Goal: Find contact information: Find contact information

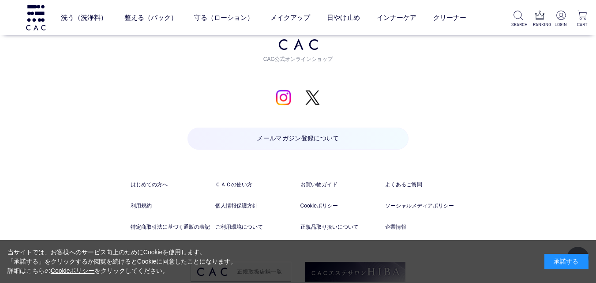
scroll to position [7227, 0]
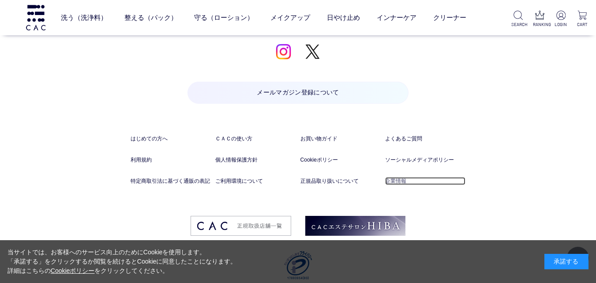
click at [398, 177] on link "企業情報" at bounding box center [425, 181] width 80 height 8
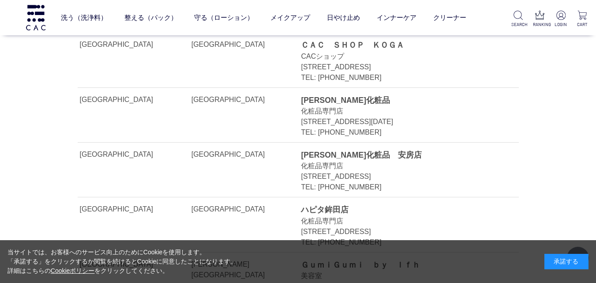
scroll to position [441, 0]
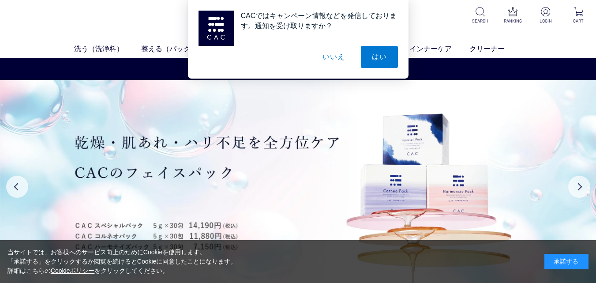
drag, startPoint x: 325, startPoint y: 65, endPoint x: 339, endPoint y: 58, distance: 14.8
click at [327, 64] on button "いいえ" at bounding box center [334, 57] width 44 height 22
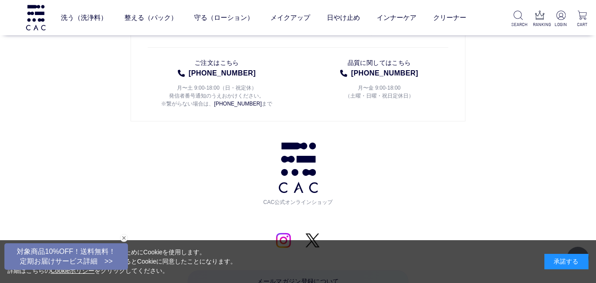
scroll to position [4269, 0]
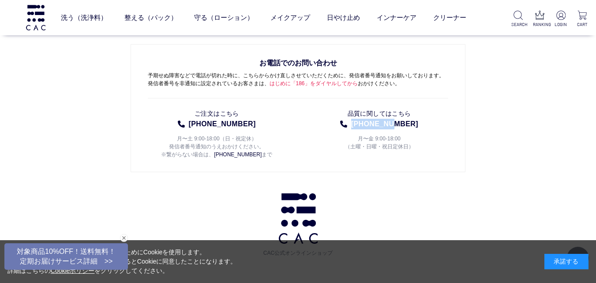
drag, startPoint x: 417, startPoint y: 112, endPoint x: 279, endPoint y: 117, distance: 137.8
click at [386, 116] on li "品質に関してはこちら 04-7155-5544 月〜金 9:00-18:00 （土曜・日曜・祝日定休日）" at bounding box center [379, 131] width 139 height 53
click at [398, 112] on li "品質に関してはこちら 04-7155-5544 月〜金 9:00-18:00 （土曜・日曜・祝日定休日）" at bounding box center [379, 131] width 139 height 53
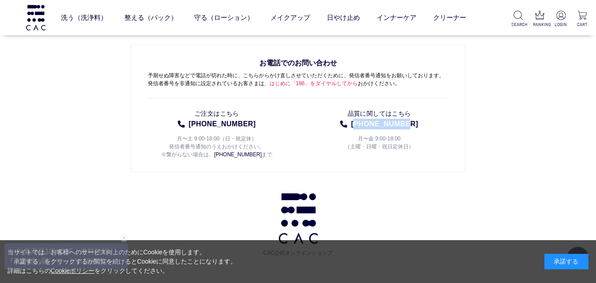
drag, startPoint x: 363, startPoint y: 113, endPoint x: 409, endPoint y: 113, distance: 45.9
click at [409, 113] on li "品質に関してはこちら 04-7155-5544 月〜金 9:00-18:00 （土曜・日曜・祝日定休日）" at bounding box center [379, 131] width 139 height 53
copy link "4-7155-5544"
